Goal: Find specific page/section: Find specific page/section

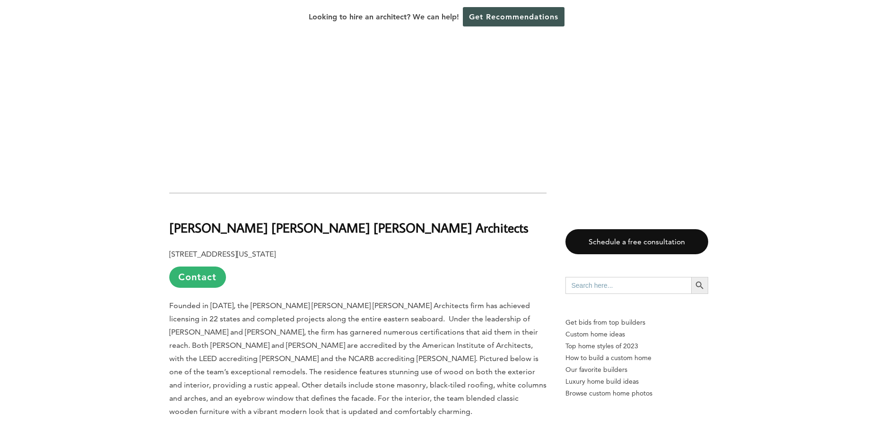
scroll to position [2033, 0]
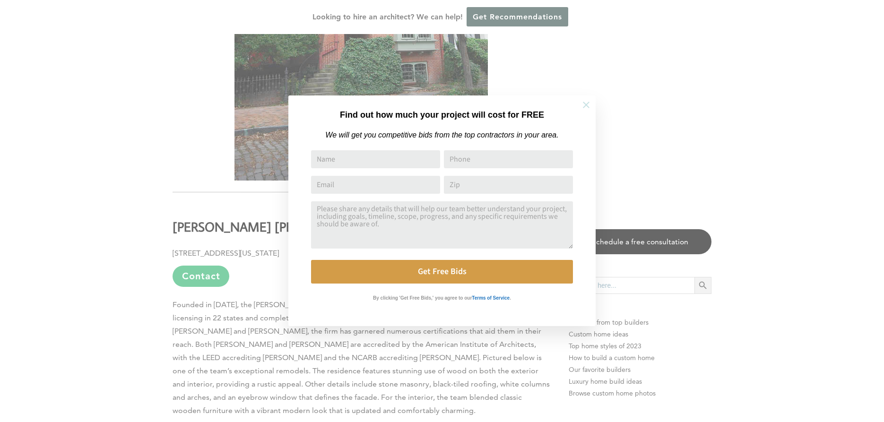
click at [589, 104] on icon at bounding box center [586, 105] width 10 height 10
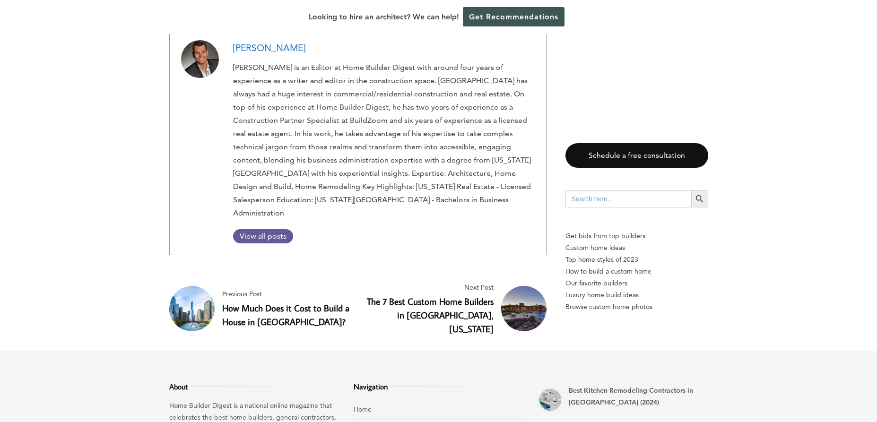
scroll to position [3214, 0]
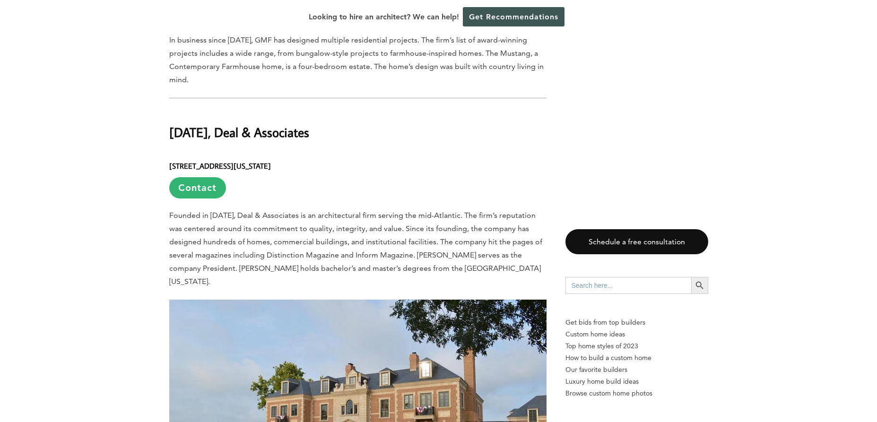
scroll to position [1749, 0]
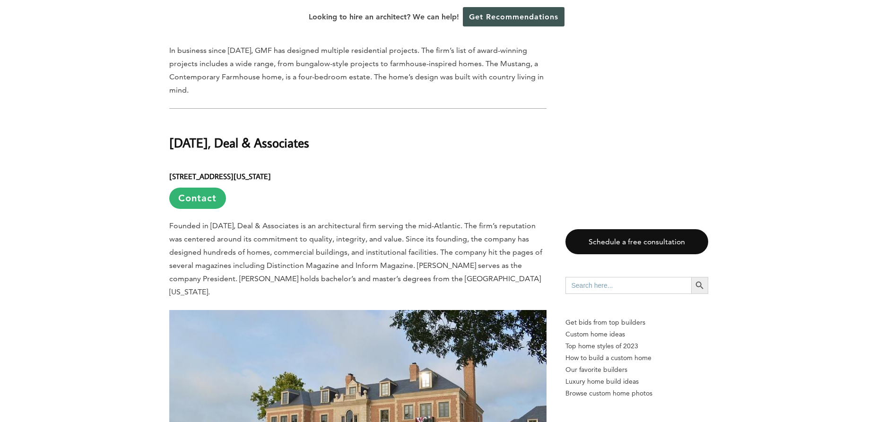
drag, startPoint x: 171, startPoint y: 95, endPoint x: 332, endPoint y: 99, distance: 160.8
click at [332, 120] on h2 "Pentecost, Deal & Associates" at bounding box center [357, 136] width 377 height 33
copy h2 "Pentecost, Deal & Associates"
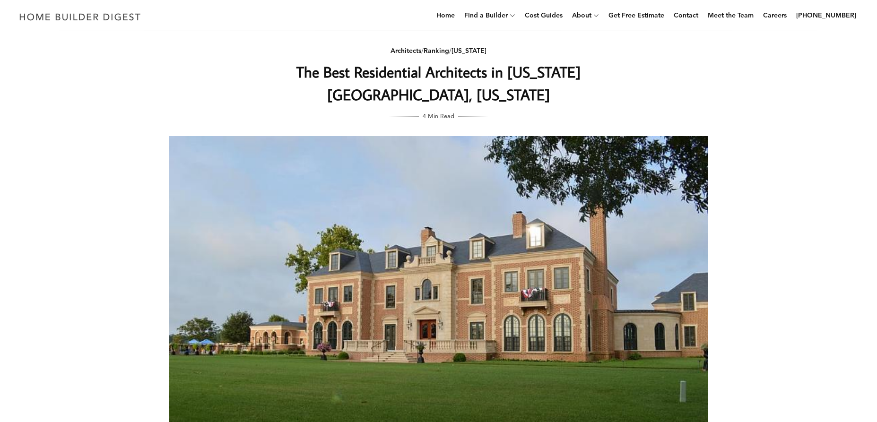
scroll to position [0, 0]
